Goal: Browse casually

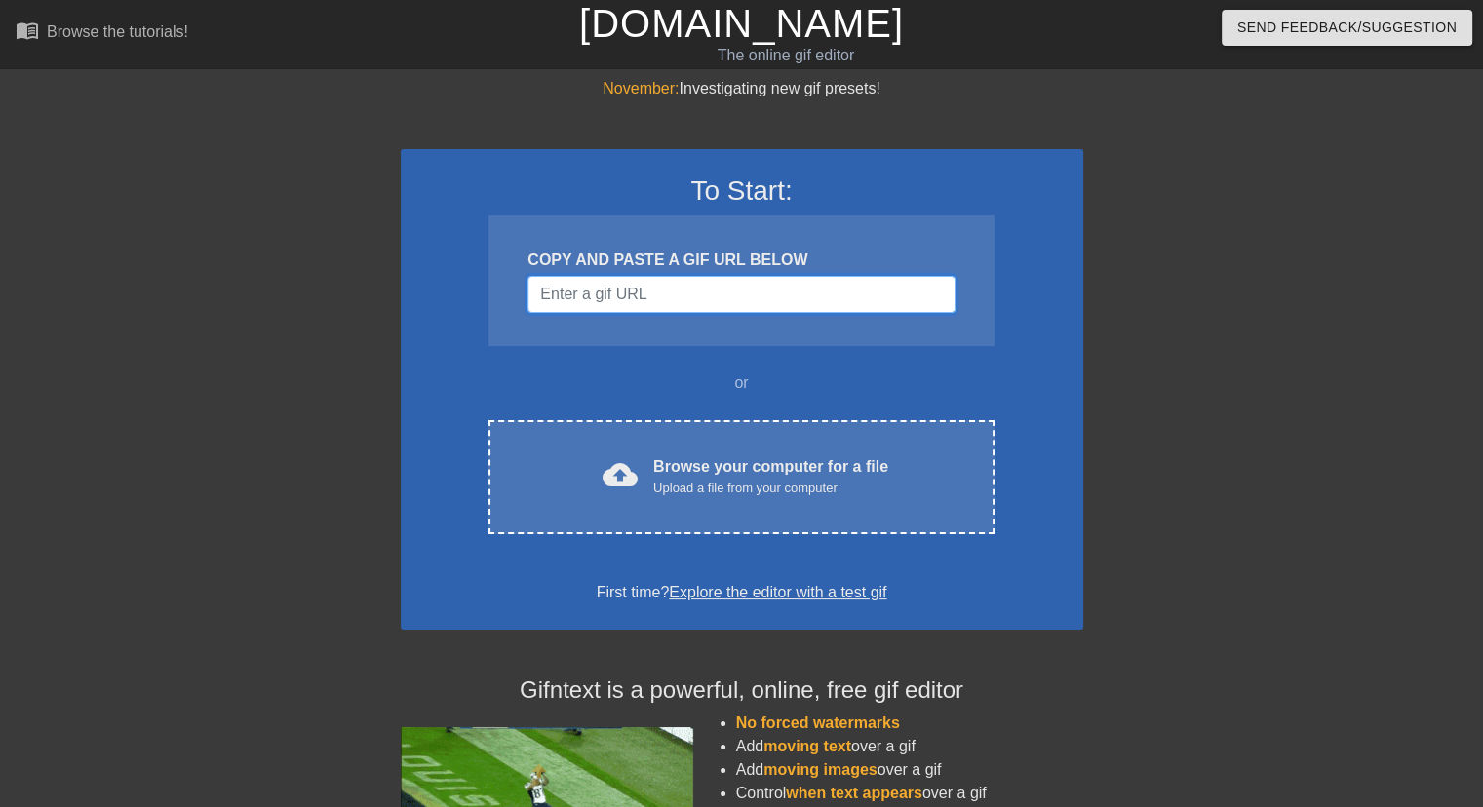
click at [643, 298] on input "Username" at bounding box center [741, 294] width 427 height 37
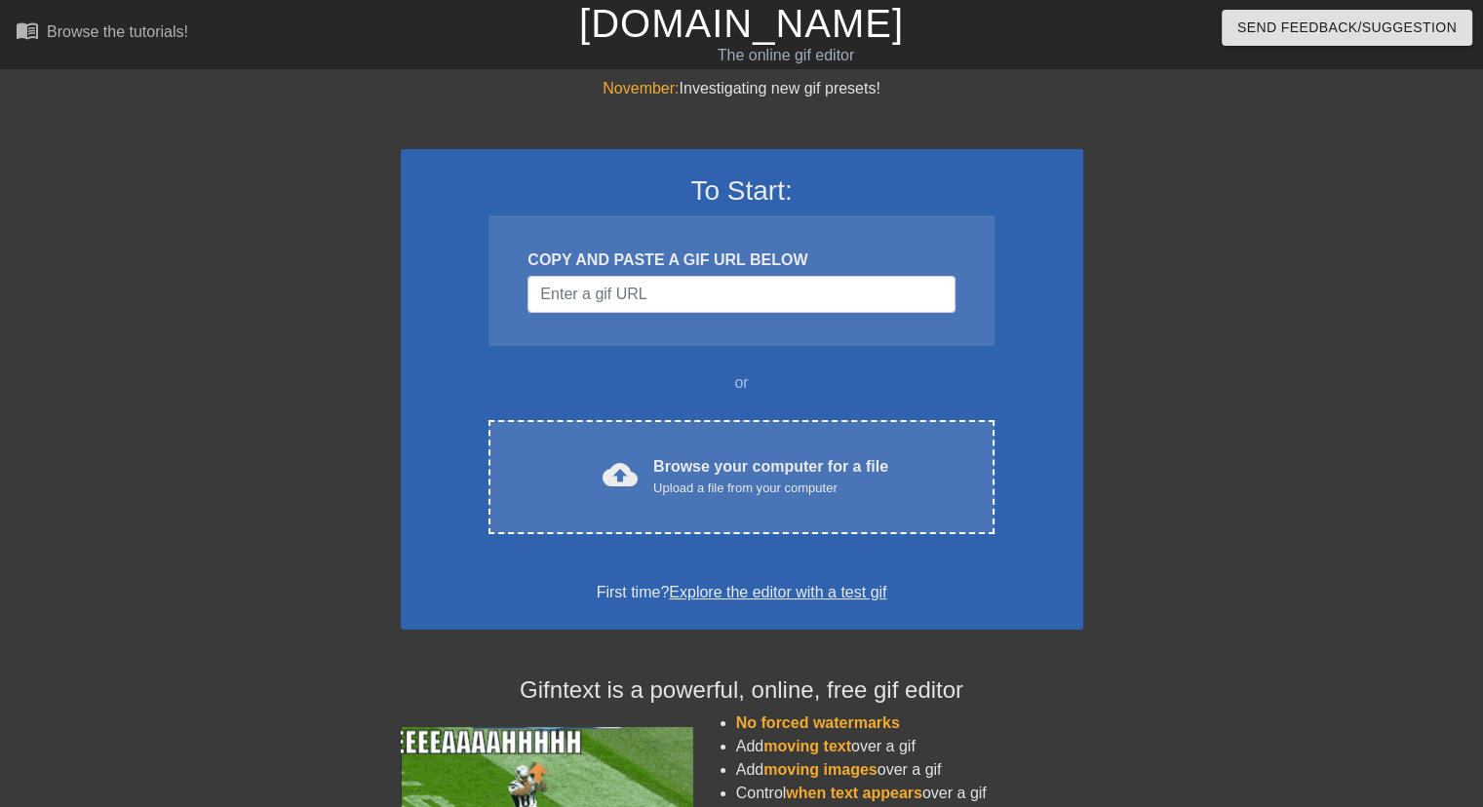
click at [640, 86] on span "November:" at bounding box center [641, 88] width 76 height 17
click at [750, 91] on div "November: Investigating new gif presets!" at bounding box center [742, 88] width 683 height 23
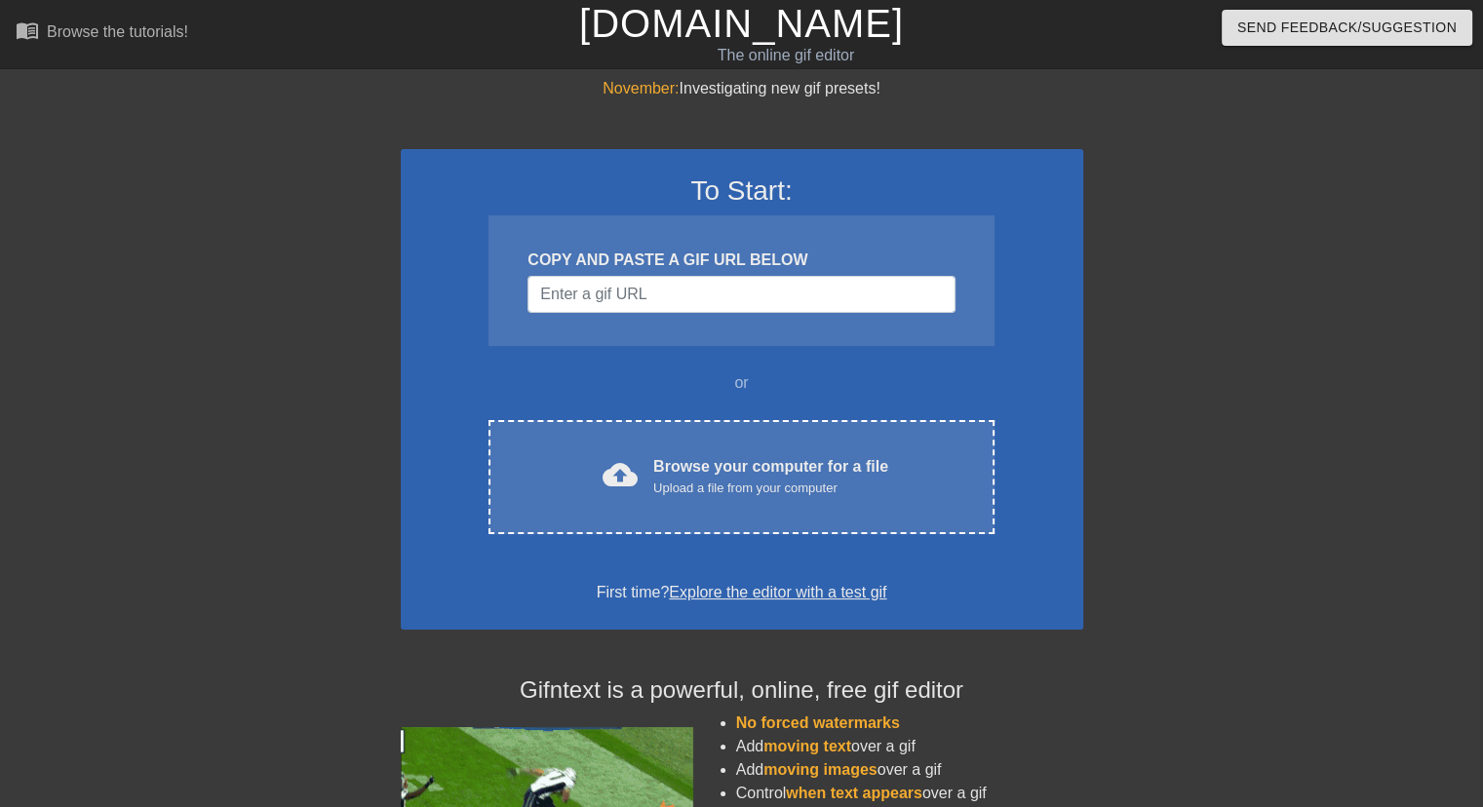
click at [678, 29] on link "[DOMAIN_NAME]" at bounding box center [741, 23] width 325 height 43
